Goal: Information Seeking & Learning: Learn about a topic

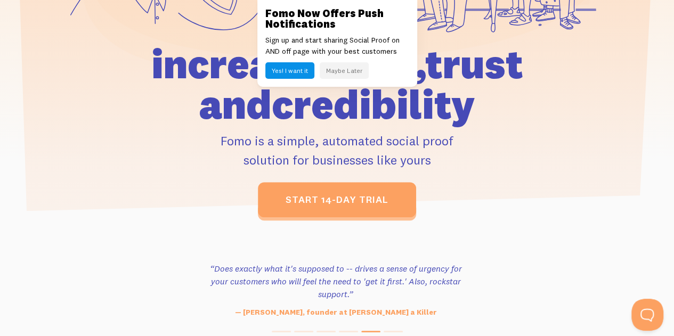
click at [137, 166] on p "Fomo is a simple, automated social proof solution for businesses like yours" at bounding box center [337, 150] width 443 height 38
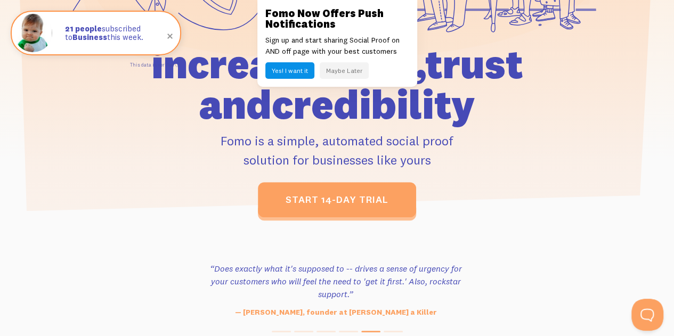
click at [354, 67] on button "Maybe Later" at bounding box center [344, 70] width 49 height 17
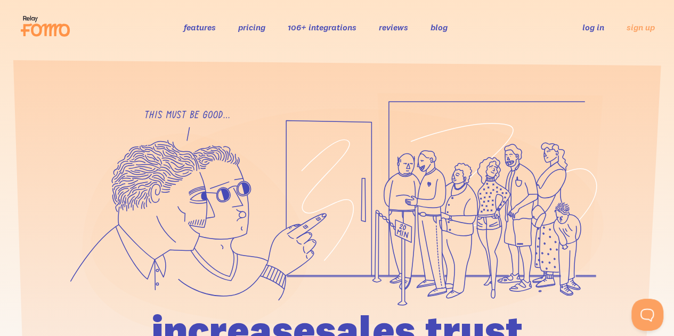
click at [206, 31] on link "features" at bounding box center [200, 27] width 32 height 11
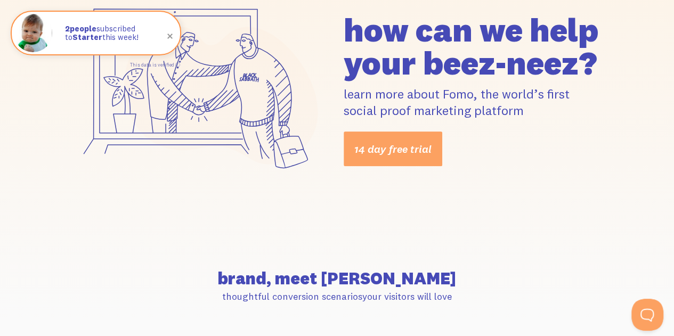
drag, startPoint x: 339, startPoint y: 93, endPoint x: 574, endPoint y: 101, distance: 234.7
click at [574, 101] on div "how can we help your beez-neez? learn more about Fomo, the world’s first social…" at bounding box center [474, 89] width 274 height 153
click at [529, 142] on div "14 day free trial" at bounding box center [474, 149] width 261 height 35
drag, startPoint x: 342, startPoint y: 106, endPoint x: 499, endPoint y: 120, distance: 157.4
click at [499, 120] on div "how can we help your beez-neez? learn more about Fomo, the world’s first social…" at bounding box center [474, 89] width 274 height 153
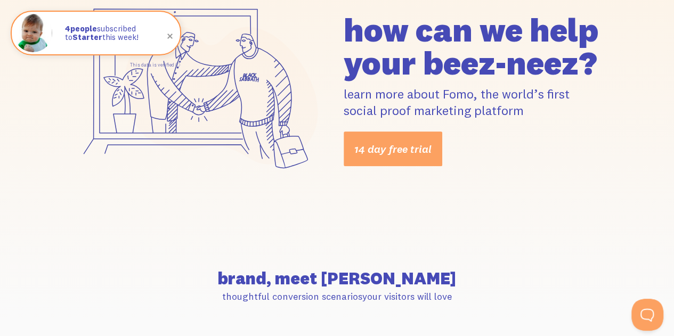
click at [496, 138] on div "14 day free trial" at bounding box center [474, 149] width 261 height 35
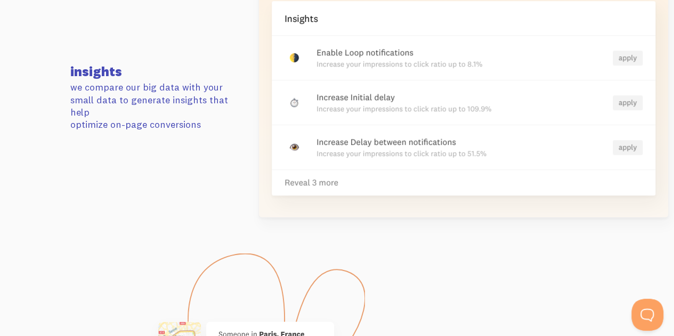
scroll to position [2453, 0]
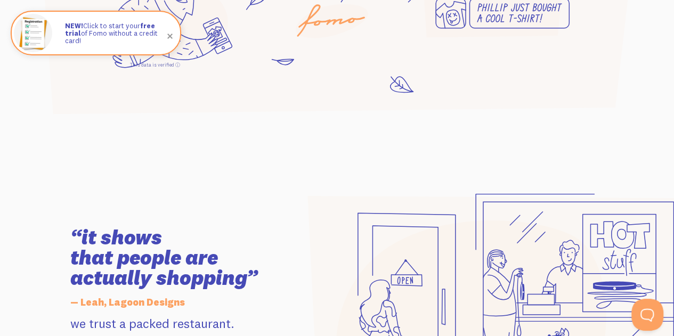
scroll to position [1013, 0]
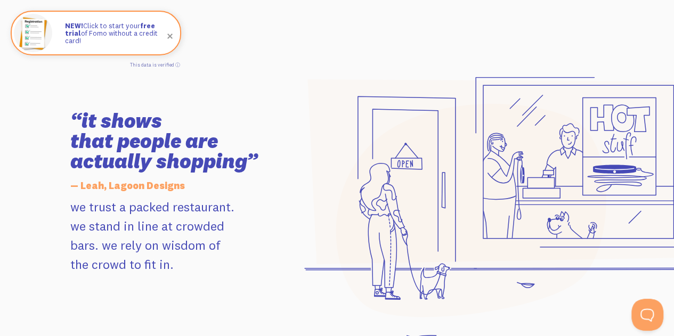
drag, startPoint x: 72, startPoint y: 208, endPoint x: 212, endPoint y: 210, distance: 140.2
click at [212, 210] on p "we trust a packed restaurant. we stand in line at crowded bars. we rely on wisd…" at bounding box center [177, 235] width 215 height 77
click at [240, 227] on p "we trust a packed restaurant. we stand in line at crowded bars. we rely on wisd…" at bounding box center [177, 235] width 215 height 77
drag, startPoint x: 73, startPoint y: 228, endPoint x: 229, endPoint y: 232, distance: 156.3
click at [224, 231] on p "we trust a packed restaurant. we stand in line at crowded bars. we rely on wisd…" at bounding box center [177, 235] width 215 height 77
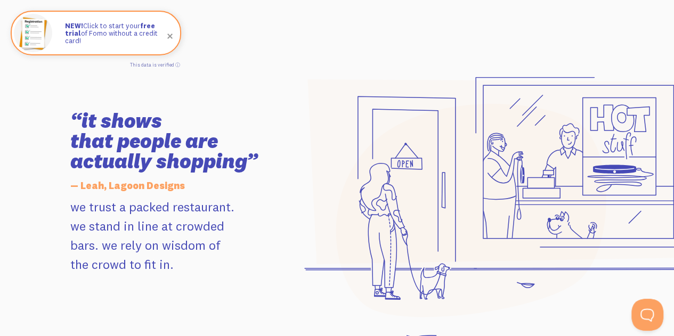
click at [240, 234] on p "we trust a packed restaurant. we stand in line at crowded bars. we rely on wisd…" at bounding box center [177, 235] width 215 height 77
drag, startPoint x: 100, startPoint y: 246, endPoint x: 229, endPoint y: 253, distance: 129.8
click at [229, 253] on p "we trust a packed restaurant. we stand in line at crowded bars. we rely on wisd…" at bounding box center [177, 235] width 215 height 77
click at [218, 266] on p "we trust a packed restaurant. we stand in line at crowded bars. we rely on wisd…" at bounding box center [177, 235] width 215 height 77
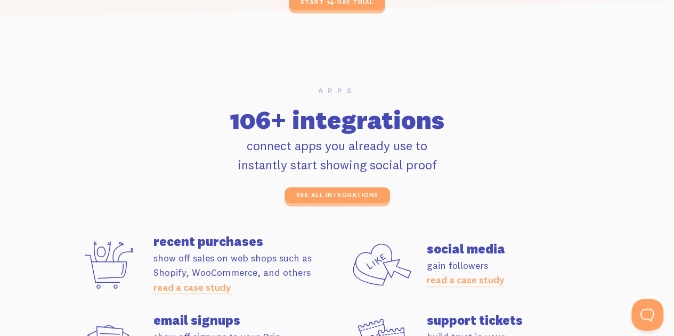
scroll to position [2826, 0]
